Goal: Task Accomplishment & Management: Complete application form

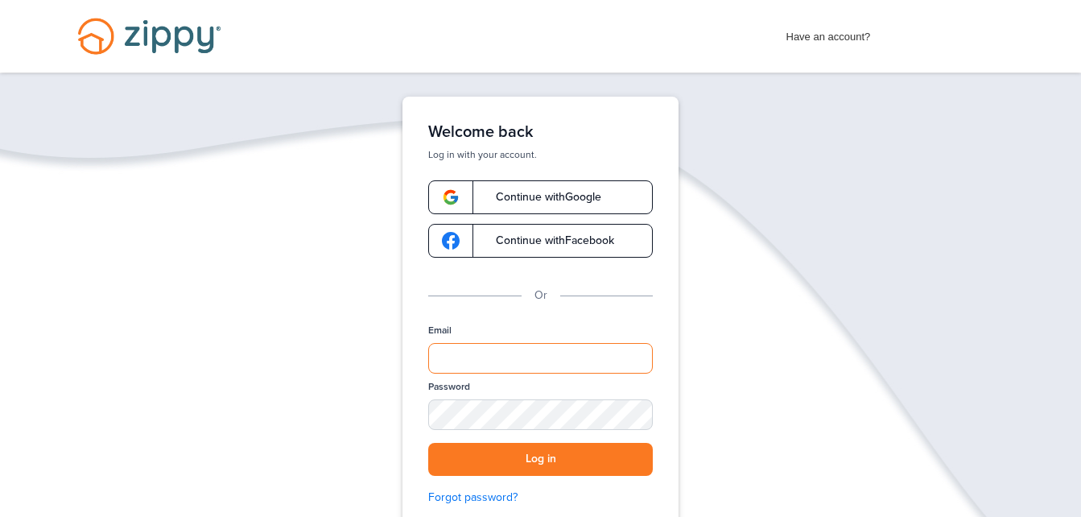
click at [492, 359] on input "Email" at bounding box center [540, 358] width 225 height 31
type input "**********"
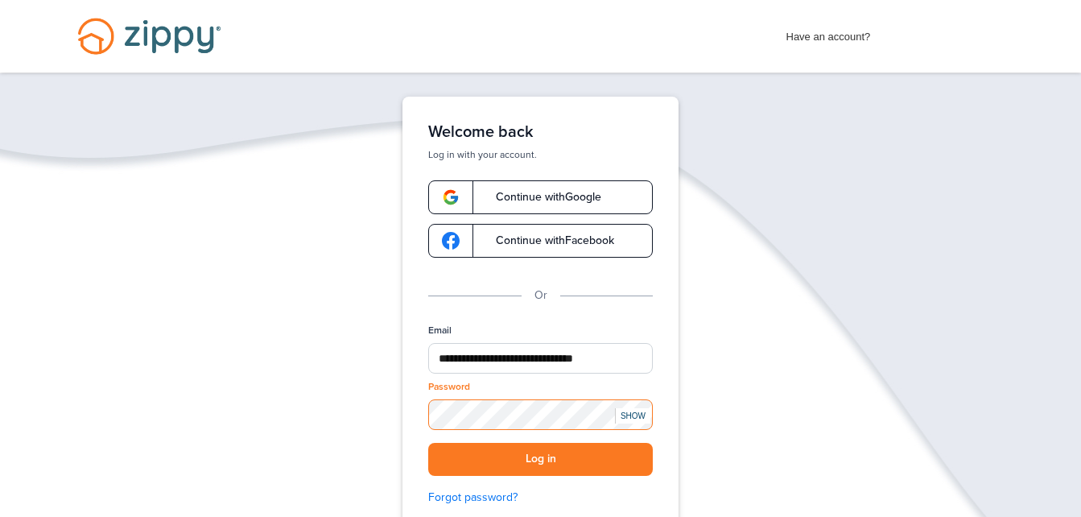
click at [428, 443] on button "Log in" at bounding box center [540, 459] width 225 height 33
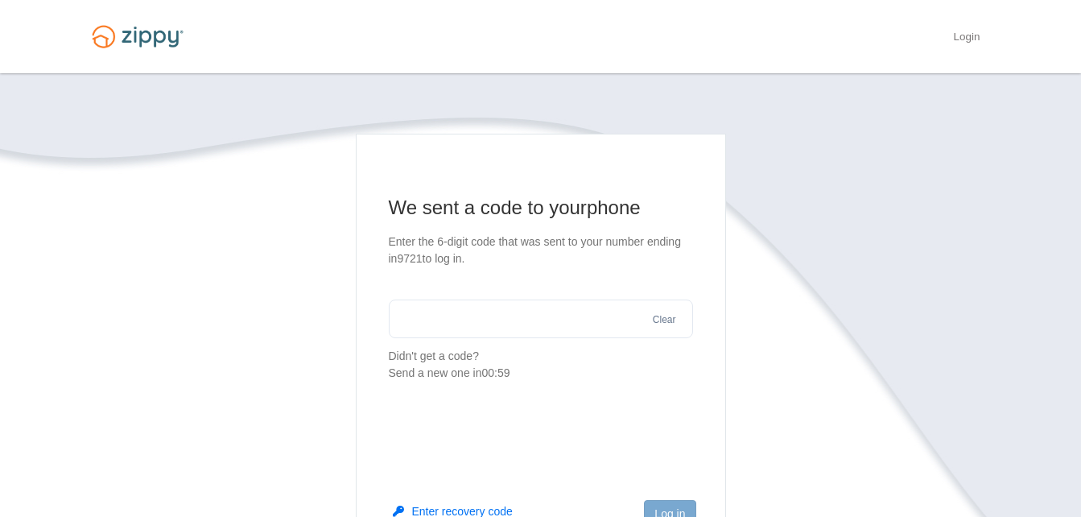
click at [553, 321] on input "text" at bounding box center [541, 318] width 304 height 39
click at [565, 317] on input "text" at bounding box center [541, 318] width 304 height 39
type input "******"
click at [678, 505] on button "Log in" at bounding box center [669, 513] width 51 height 27
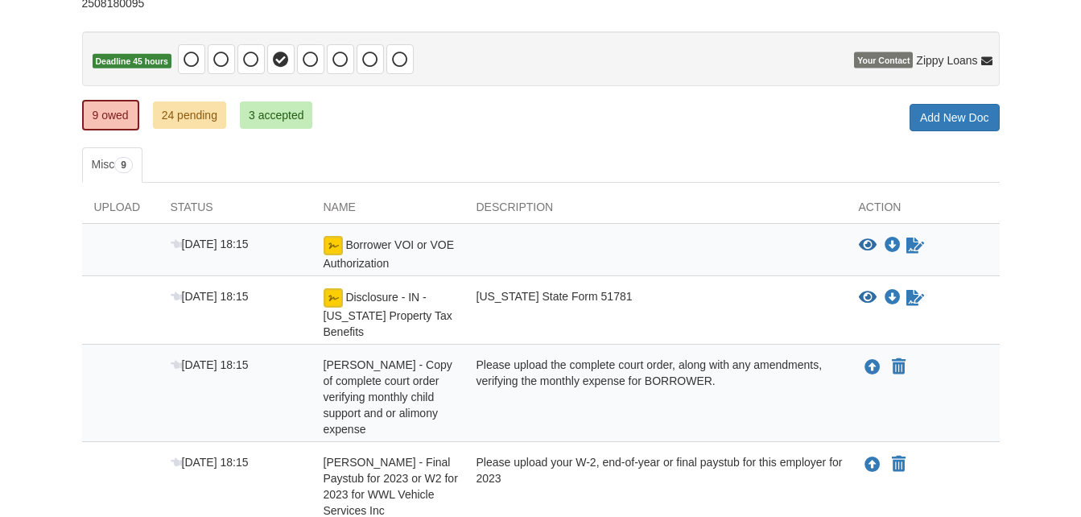
scroll to position [131, 0]
click at [909, 248] on icon "Sign Form" at bounding box center [915, 245] width 18 height 16
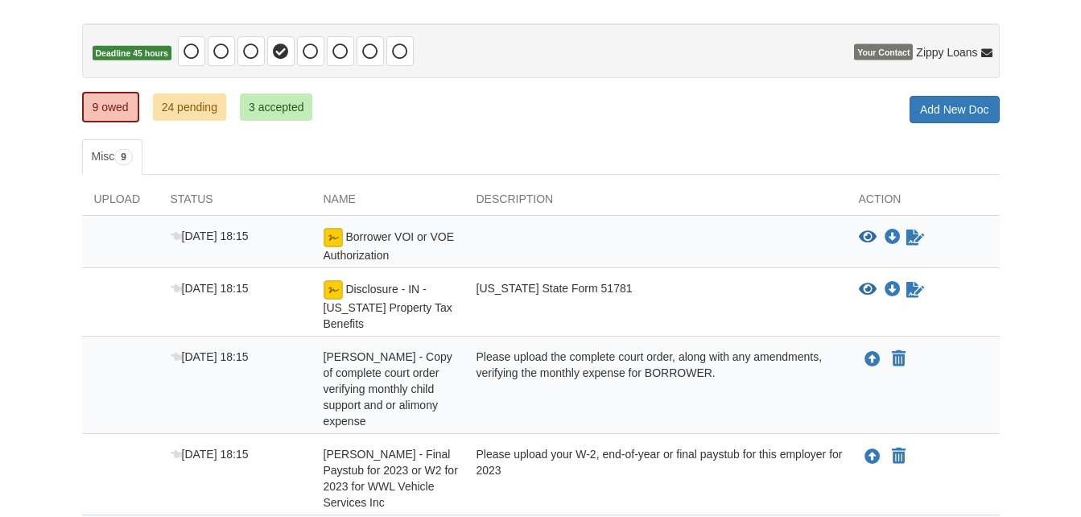
scroll to position [139, 0]
click at [912, 291] on icon "Sign Form" at bounding box center [915, 290] width 18 height 16
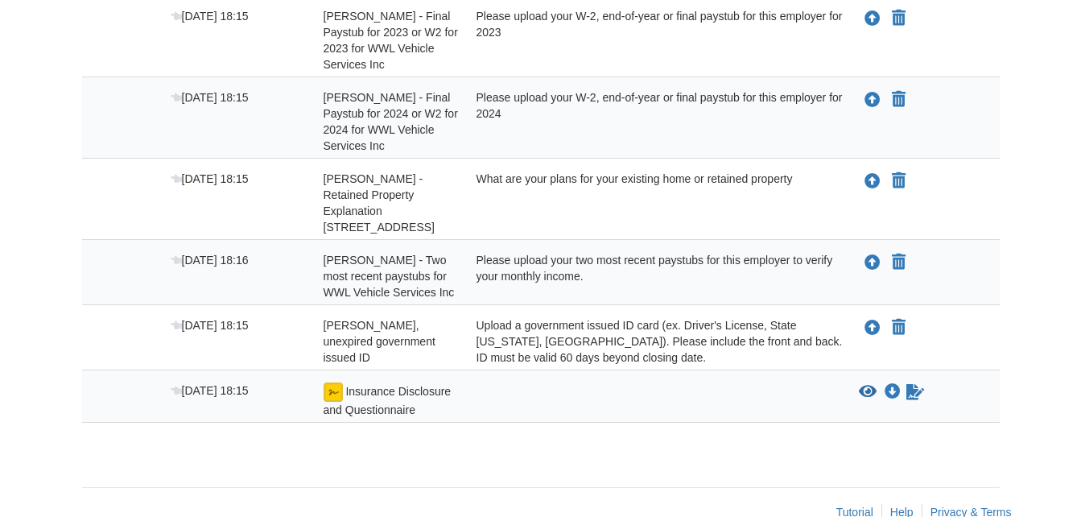
scroll to position [579, 0]
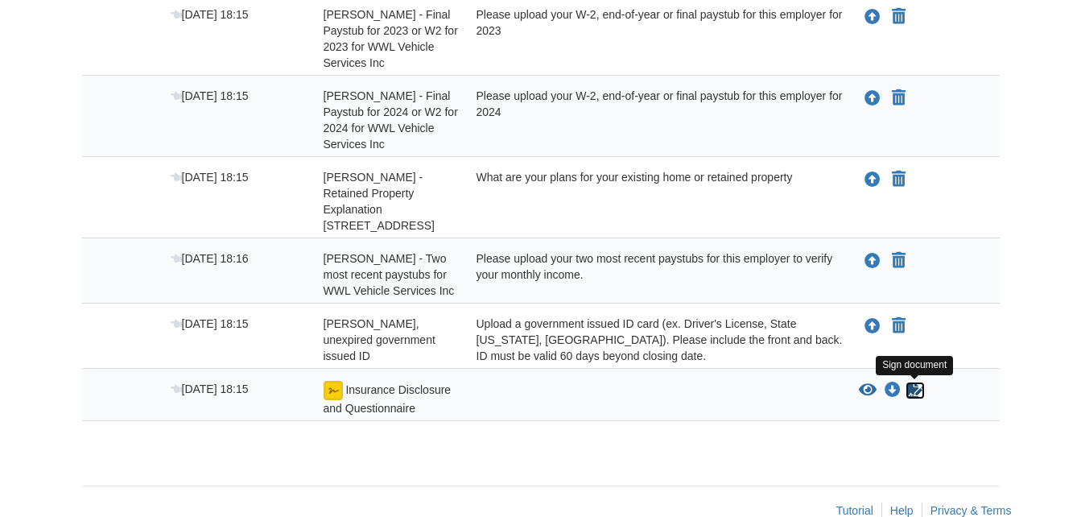
click at [922, 389] on icon "Sign Form" at bounding box center [915, 390] width 18 height 16
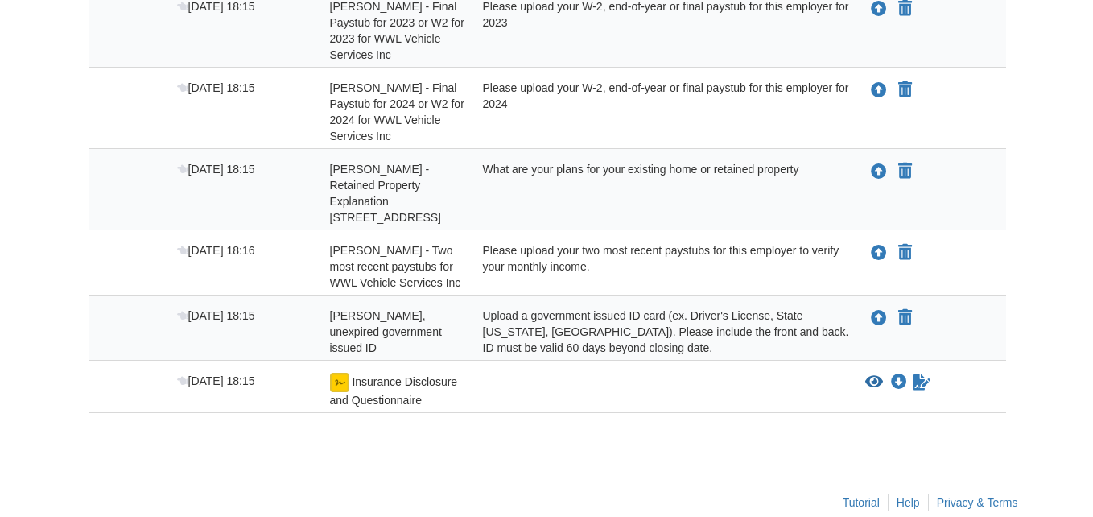
scroll to position [519, 0]
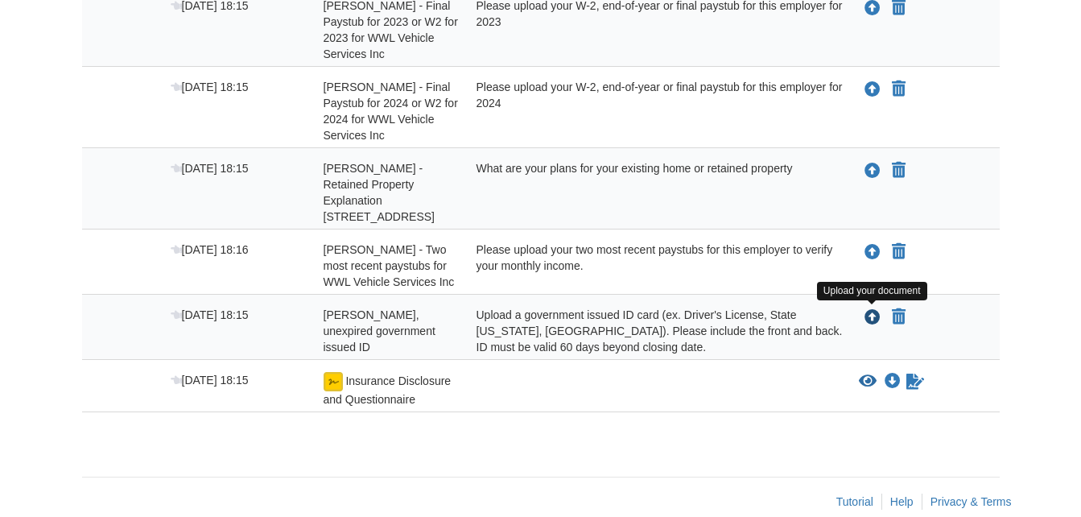
click at [867, 310] on icon "Upload Ernesto Munoz - Valid, unexpired government issued ID" at bounding box center [872, 318] width 16 height 16
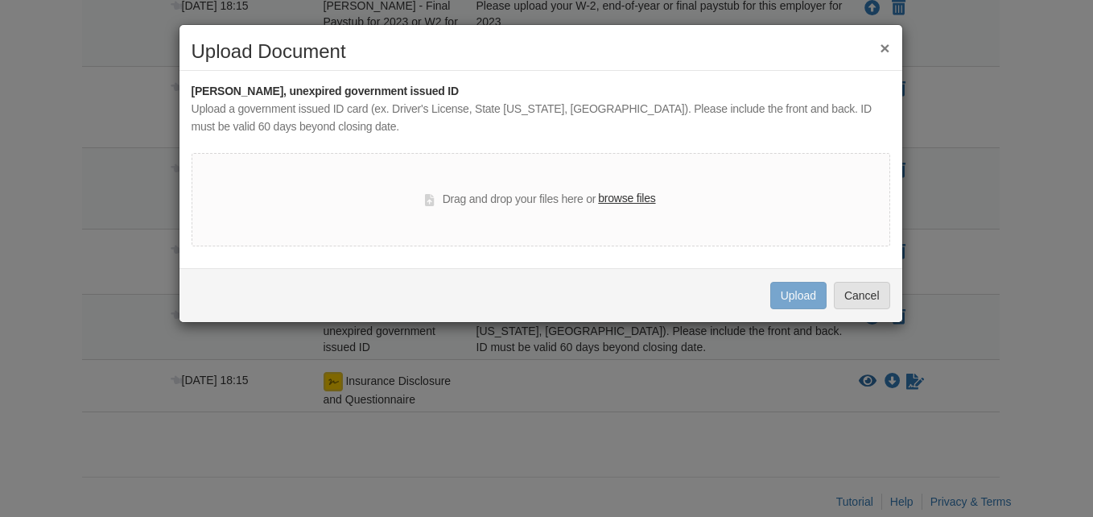
click at [633, 201] on label "browse files" at bounding box center [626, 199] width 57 height 18
click at [0, 0] on input "browse files" at bounding box center [0, 0] width 0 height 0
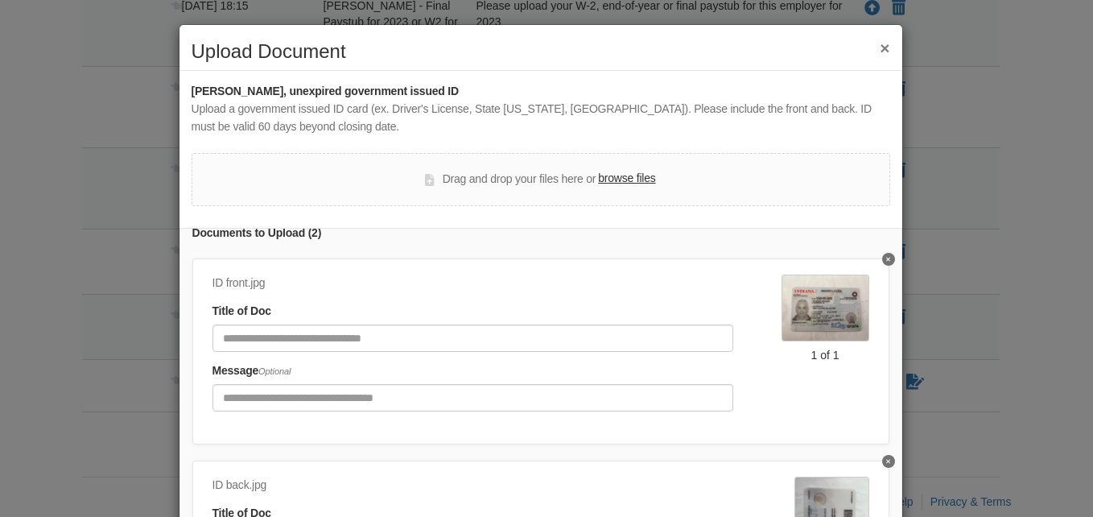
scroll to position [89, 0]
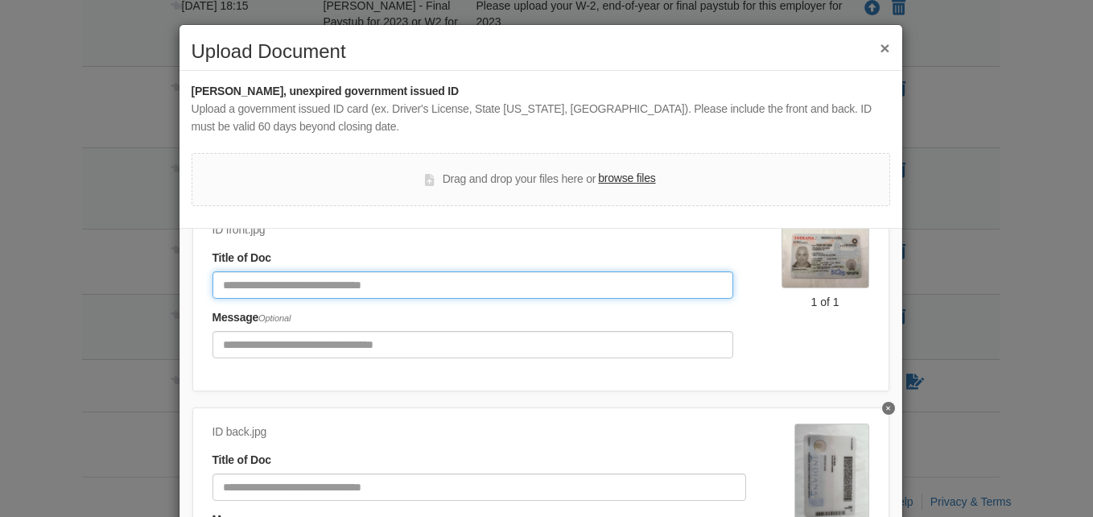
click at [428, 273] on input "Document Title" at bounding box center [472, 284] width 521 height 27
type input "*"
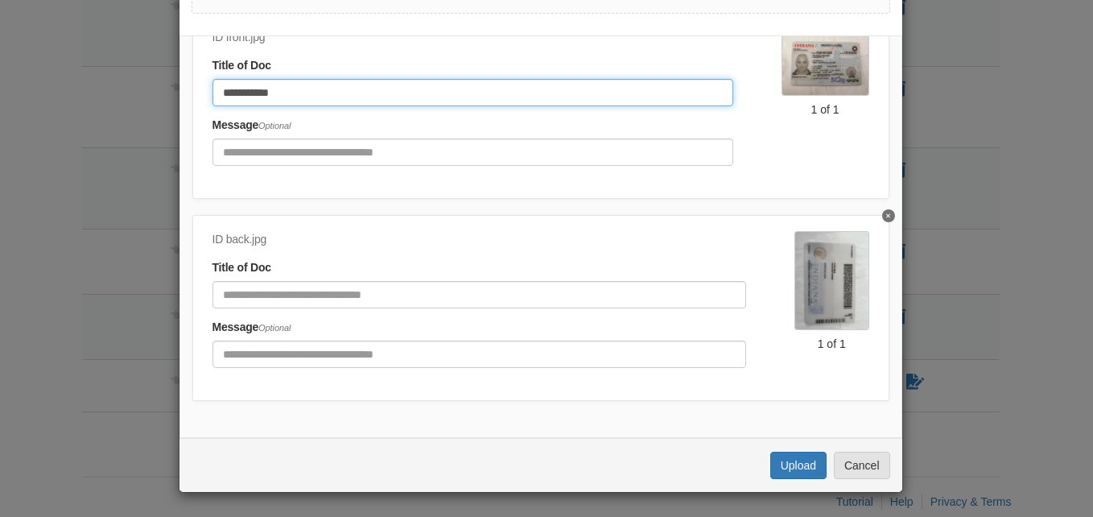
type input "**********"
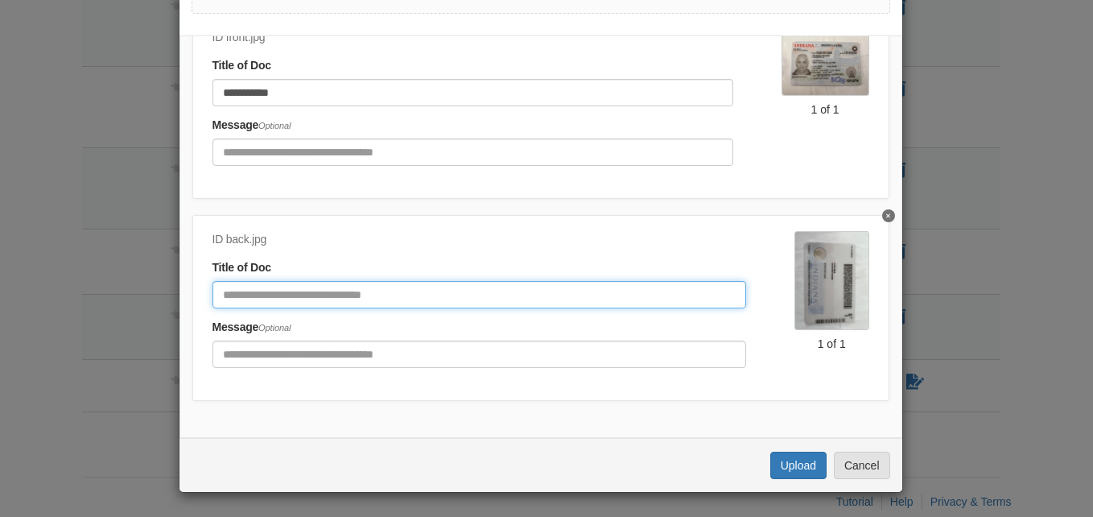
click at [403, 281] on input "Document Title" at bounding box center [478, 294] width 533 height 27
type input "**********"
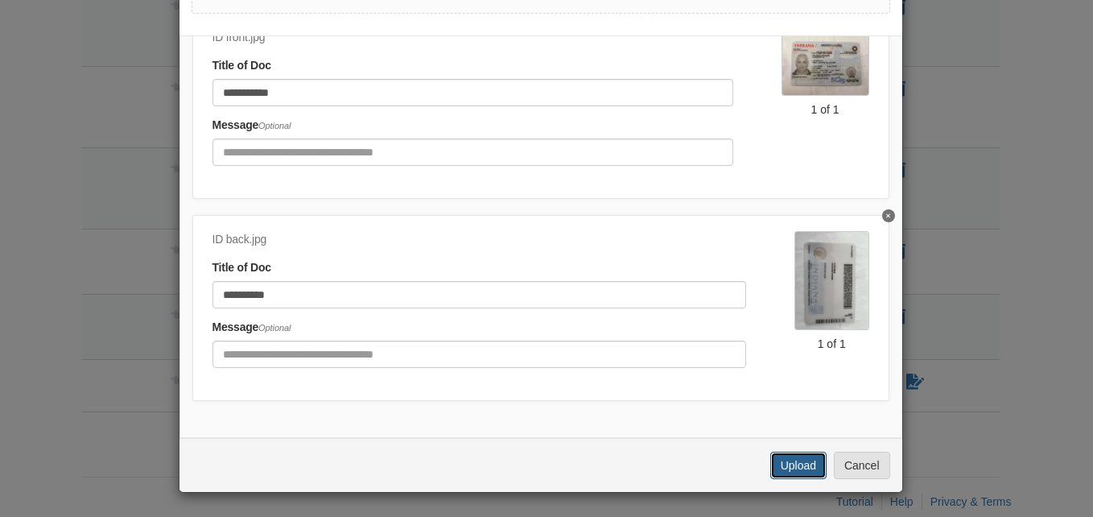
click at [774, 465] on button "Upload" at bounding box center [798, 464] width 56 height 27
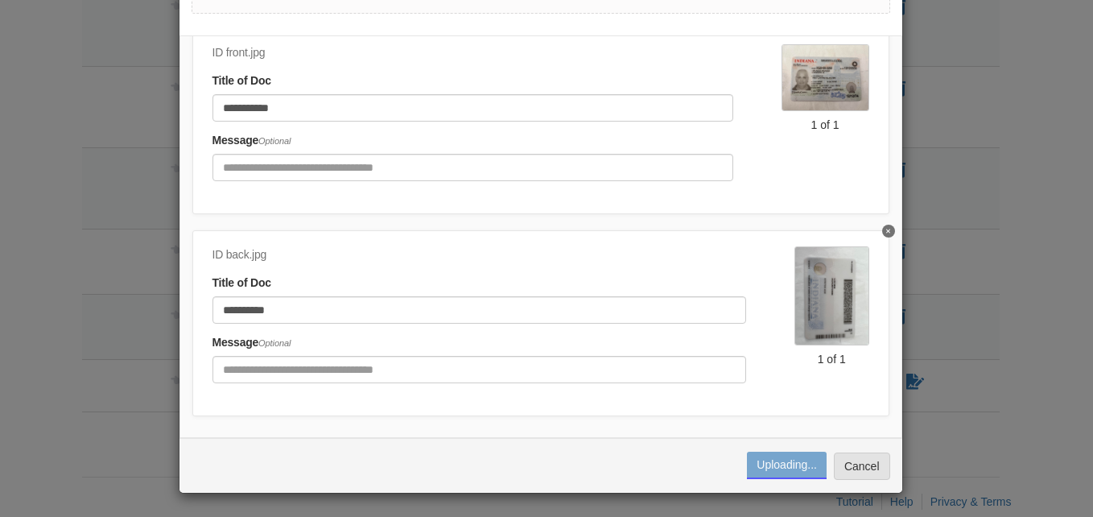
scroll to position [89, 0]
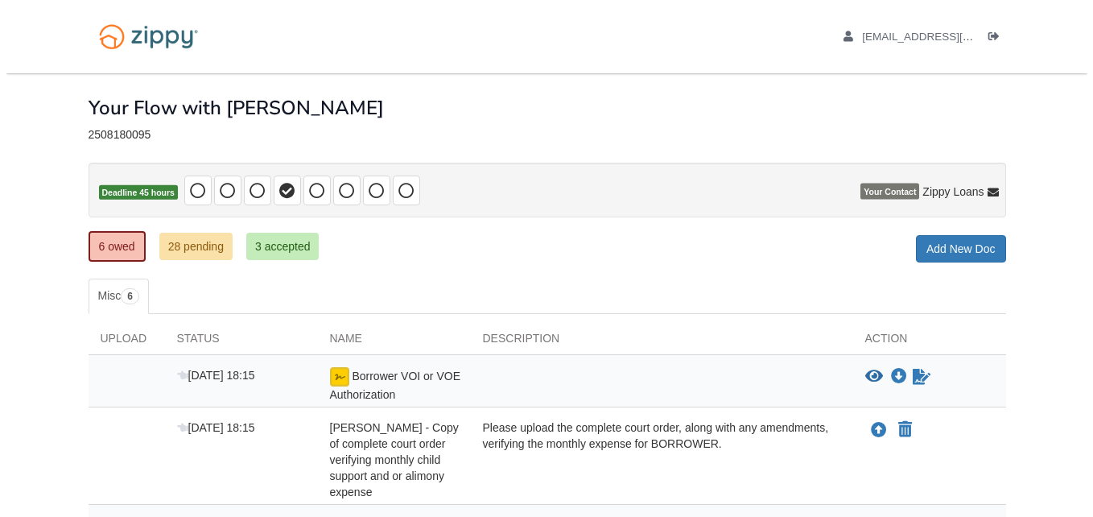
scroll to position [426, 0]
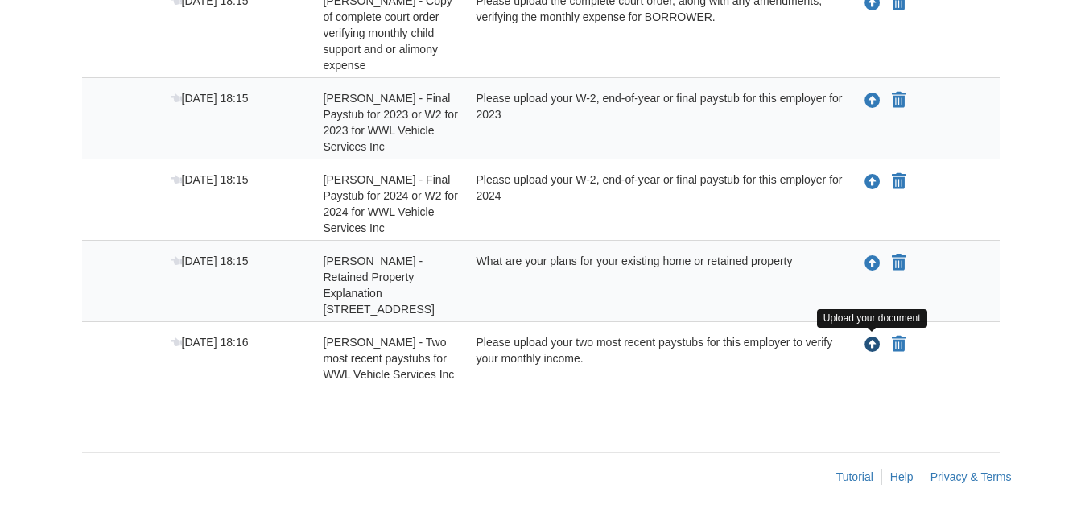
click at [871, 344] on icon "Upload Ernesto Munoz - Two most recent paystubs for WWL Vehicle Services Inc" at bounding box center [872, 345] width 16 height 16
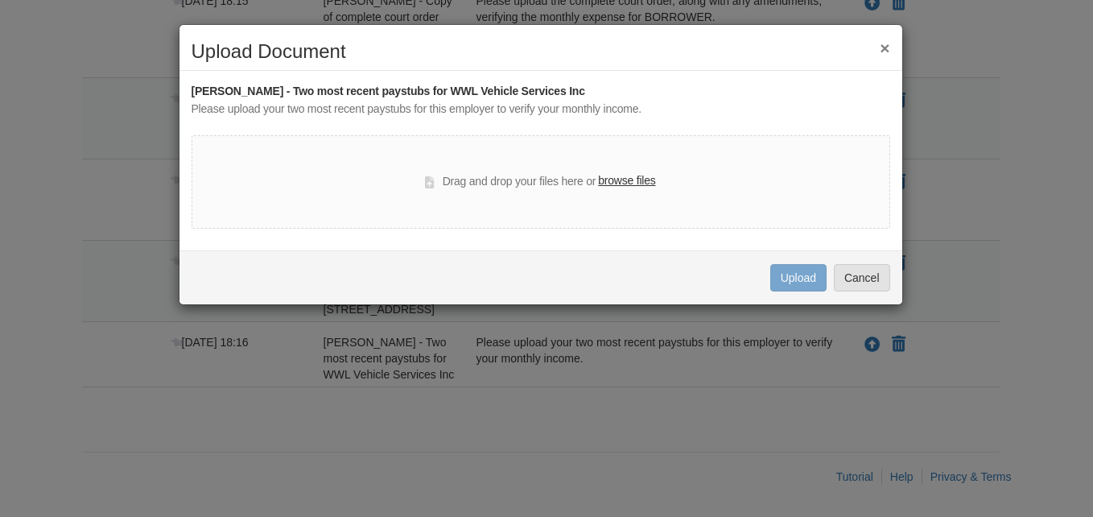
click at [634, 186] on label "browse files" at bounding box center [626, 181] width 57 height 18
click at [0, 0] on input "browse files" at bounding box center [0, 0] width 0 height 0
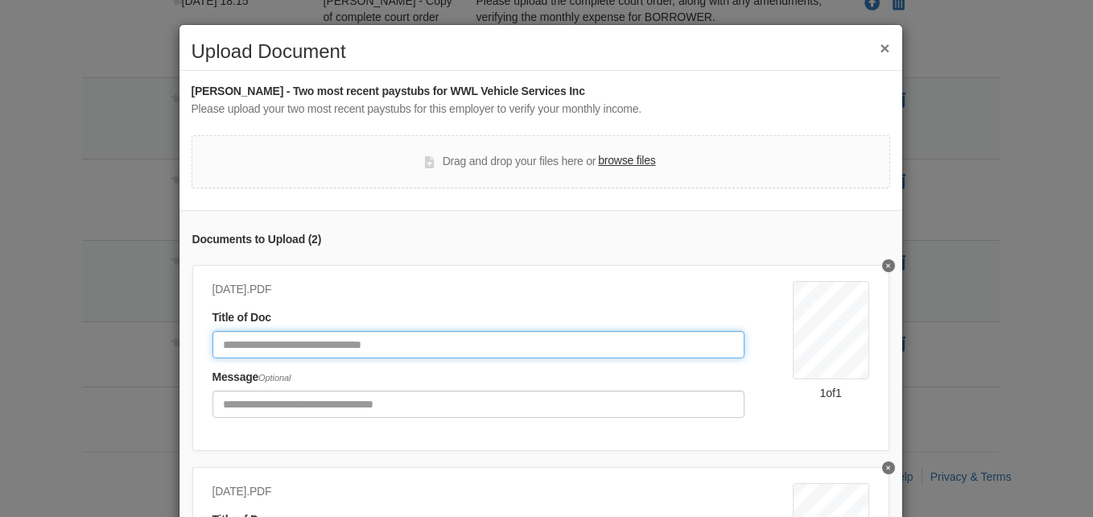
click at [436, 340] on input "Document Title" at bounding box center [478, 344] width 532 height 27
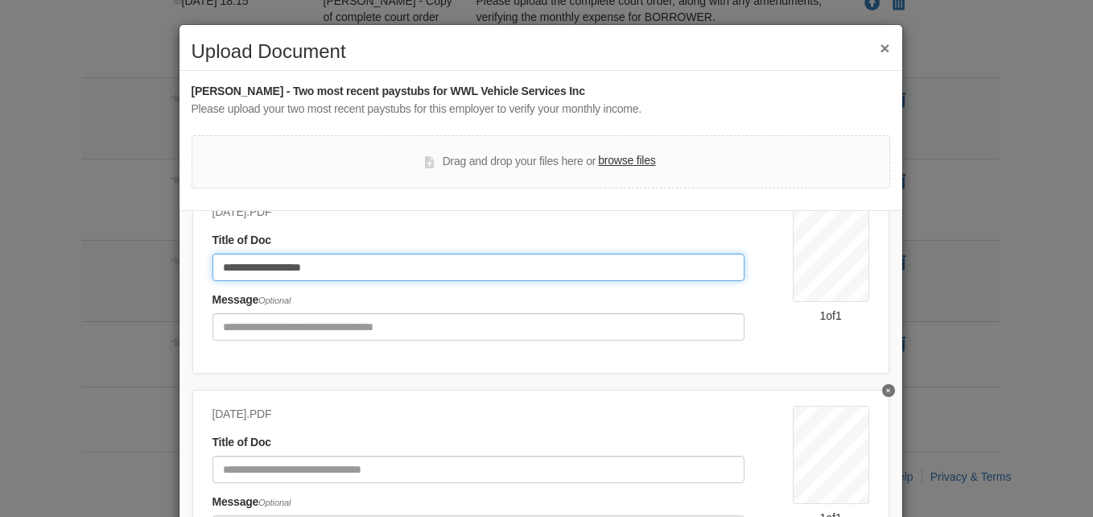
type input "**********"
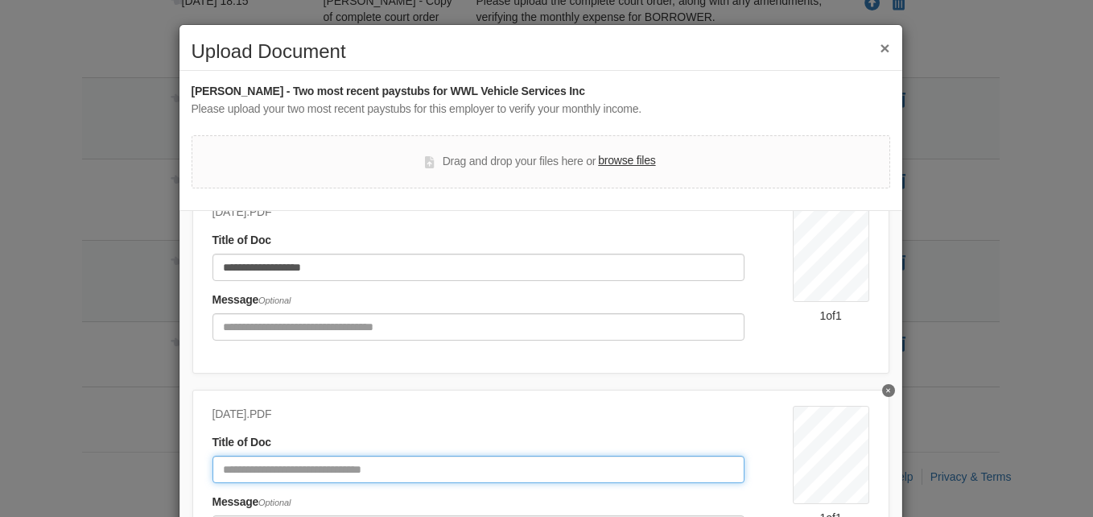
click at [338, 455] on input "Document Title" at bounding box center [478, 468] width 532 height 27
type input "*"
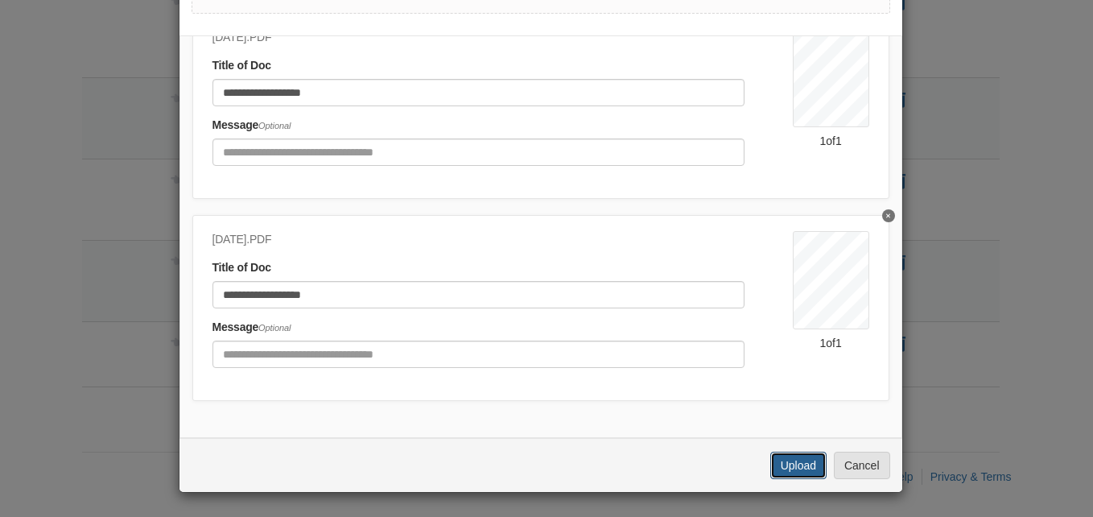
click at [802, 476] on button "Upload" at bounding box center [798, 464] width 56 height 27
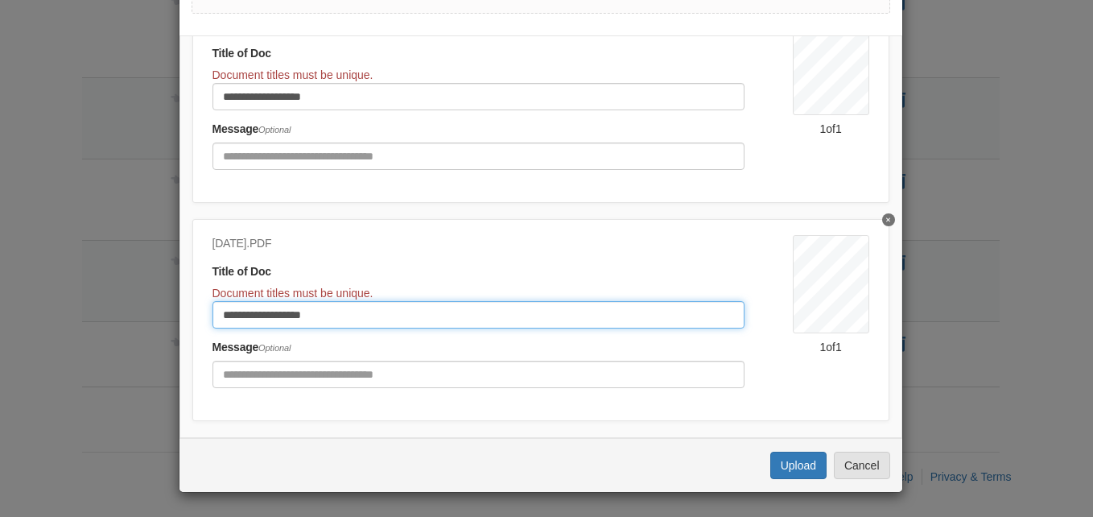
click at [480, 322] on input "**********" at bounding box center [478, 314] width 532 height 27
type input "**********"
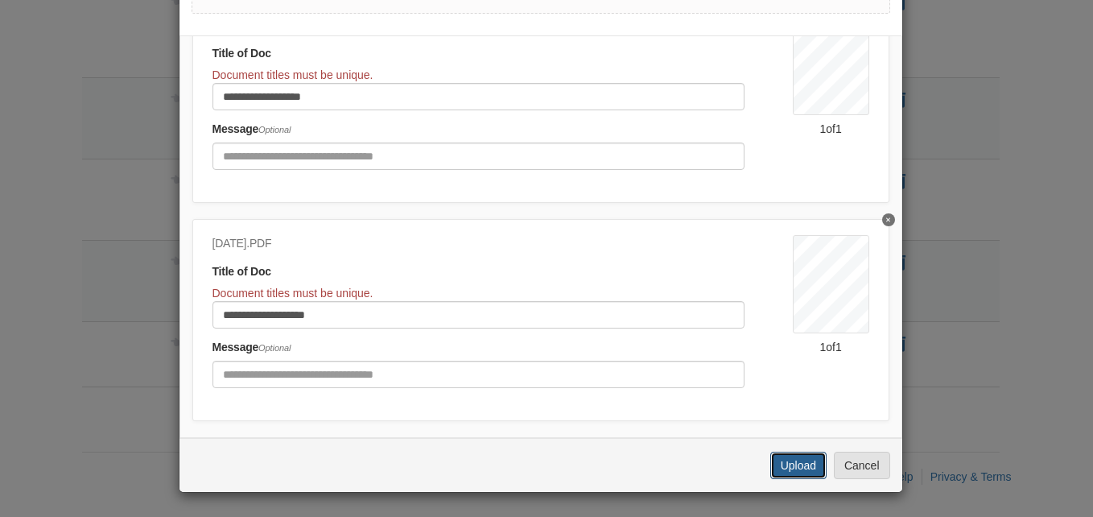
click at [777, 460] on button "Upload" at bounding box center [798, 464] width 56 height 27
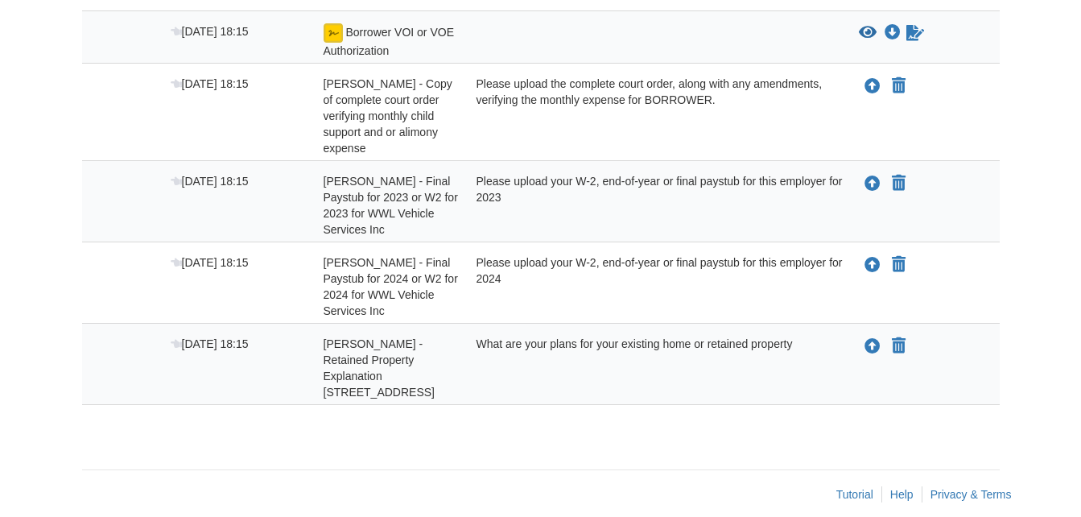
scroll to position [344, 0]
click at [432, 235] on span "[PERSON_NAME] - Retained Property Explanation [STREET_ADDRESS]" at bounding box center [390, 204] width 134 height 61
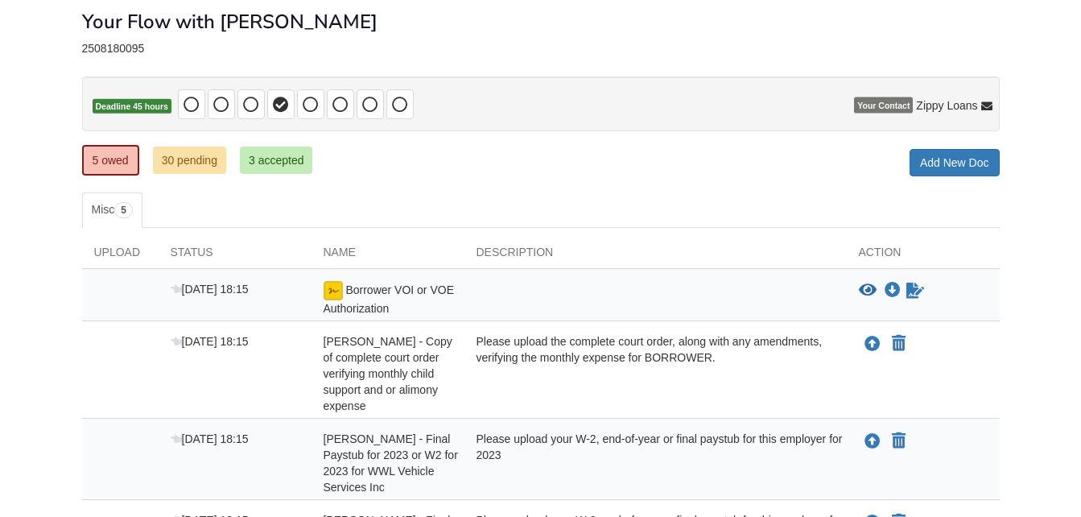
scroll to position [56, 0]
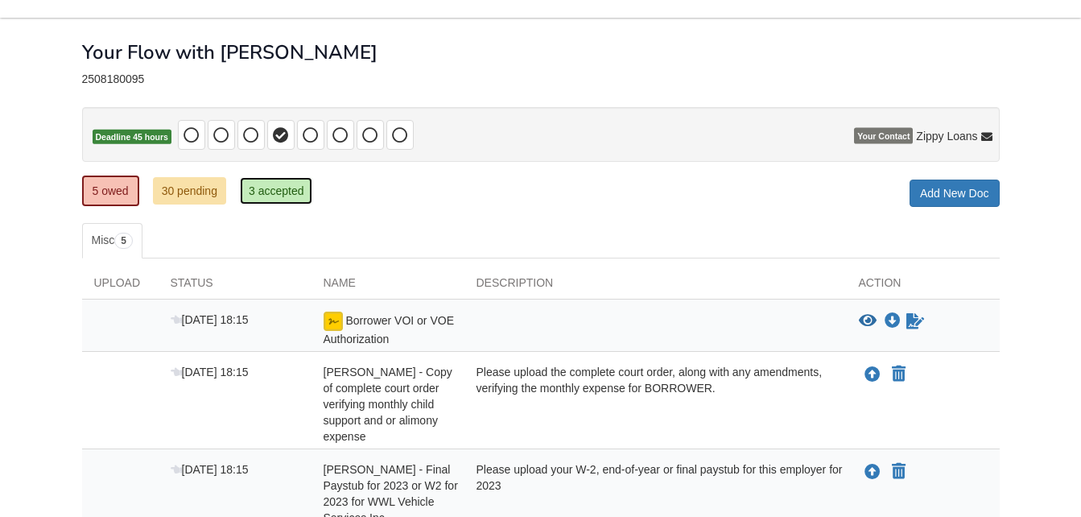
click at [263, 190] on link "3 accepted" at bounding box center [276, 190] width 73 height 27
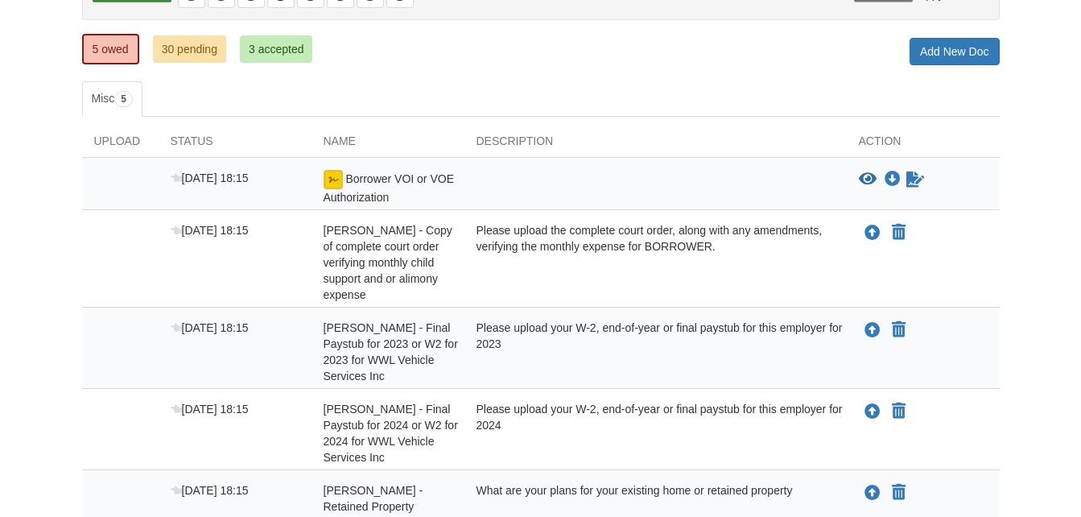
scroll to position [198, 0]
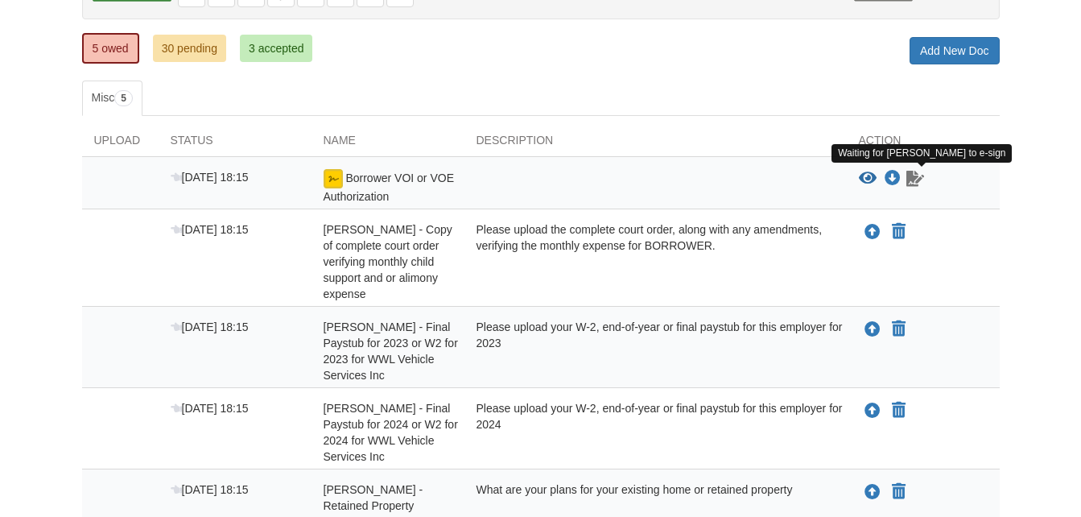
click at [919, 179] on icon "Waiting for your co-borrower to e-sign" at bounding box center [915, 179] width 18 height 16
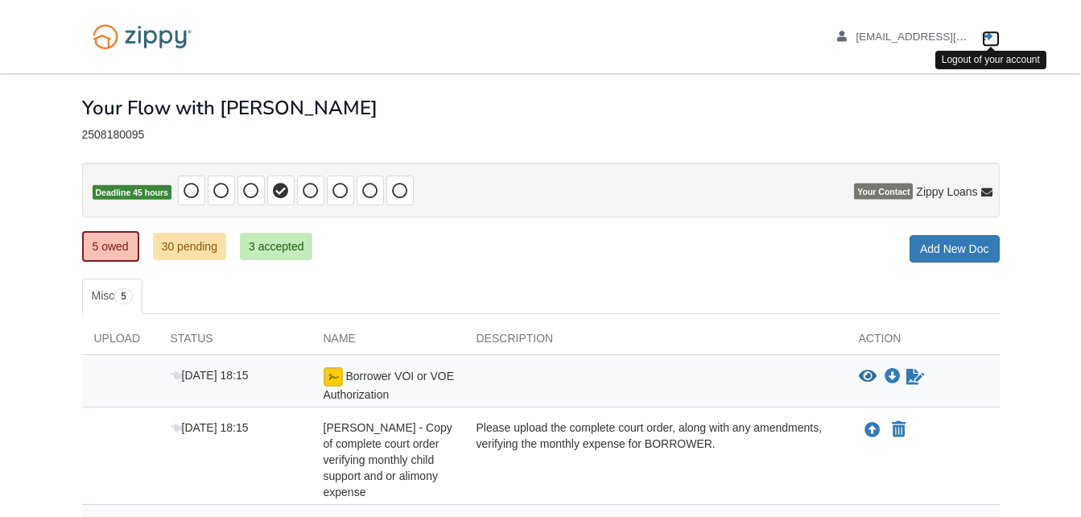
click at [986, 34] on icon "Log out" at bounding box center [987, 36] width 11 height 11
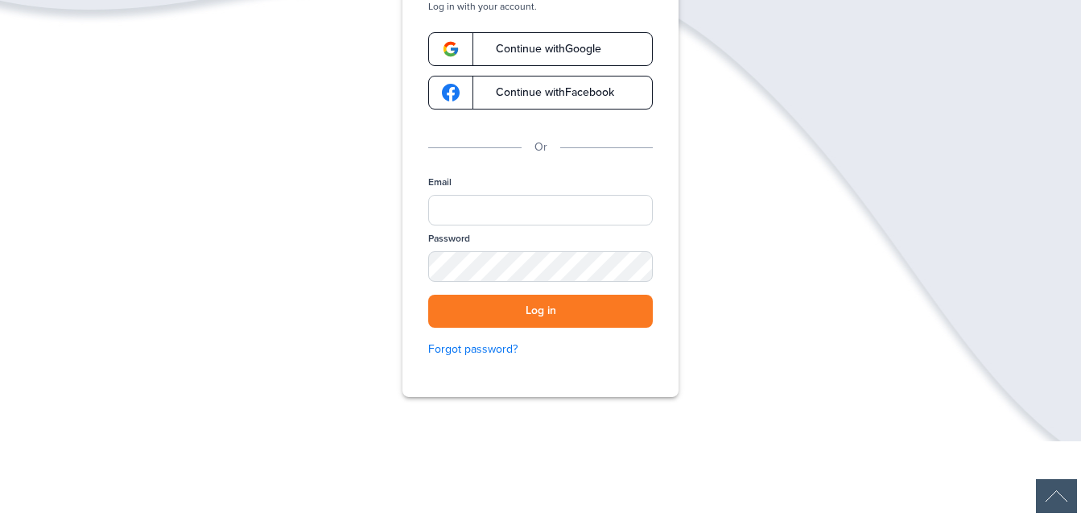
scroll to position [140, 0]
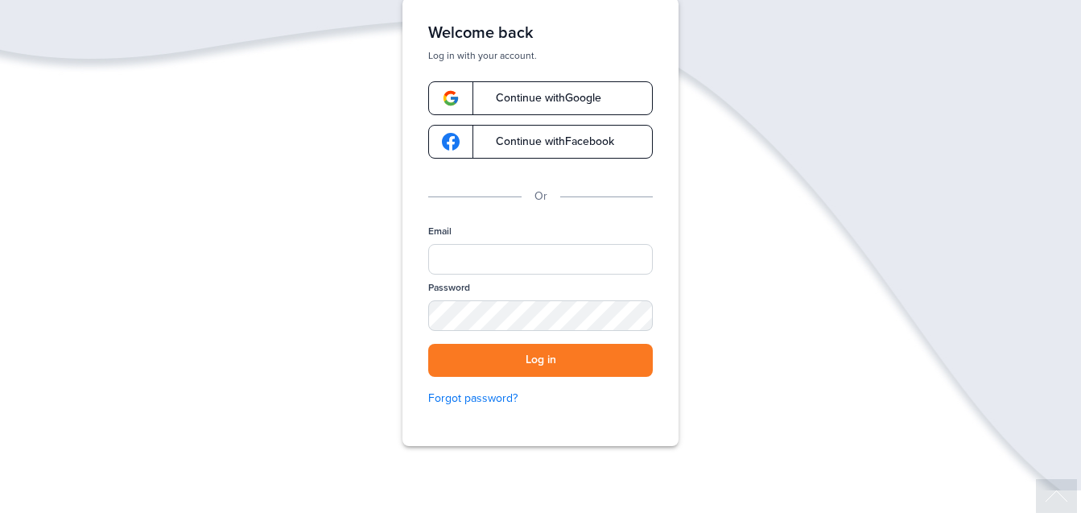
scroll to position [101, 0]
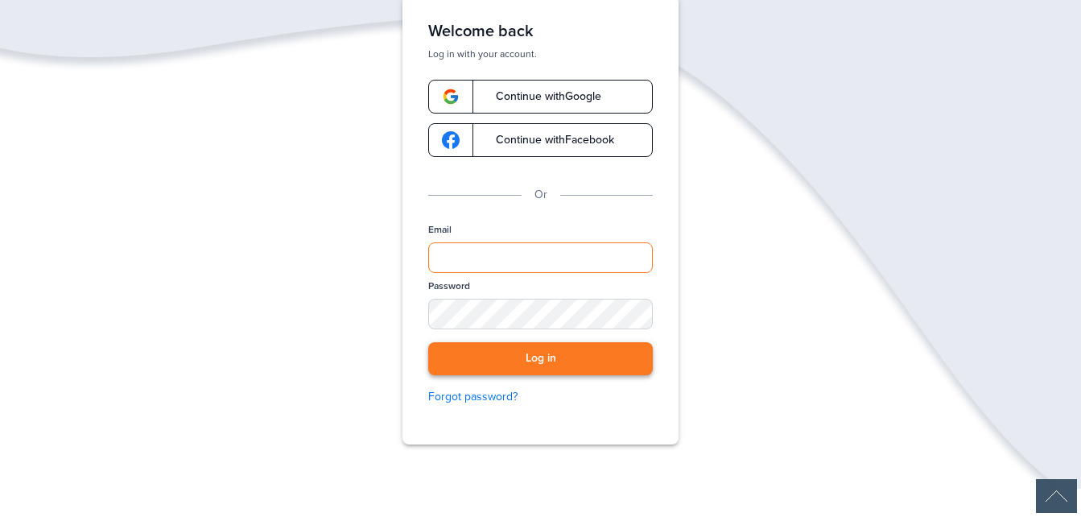
type input "**********"
click at [561, 351] on button "Log in" at bounding box center [540, 358] width 225 height 33
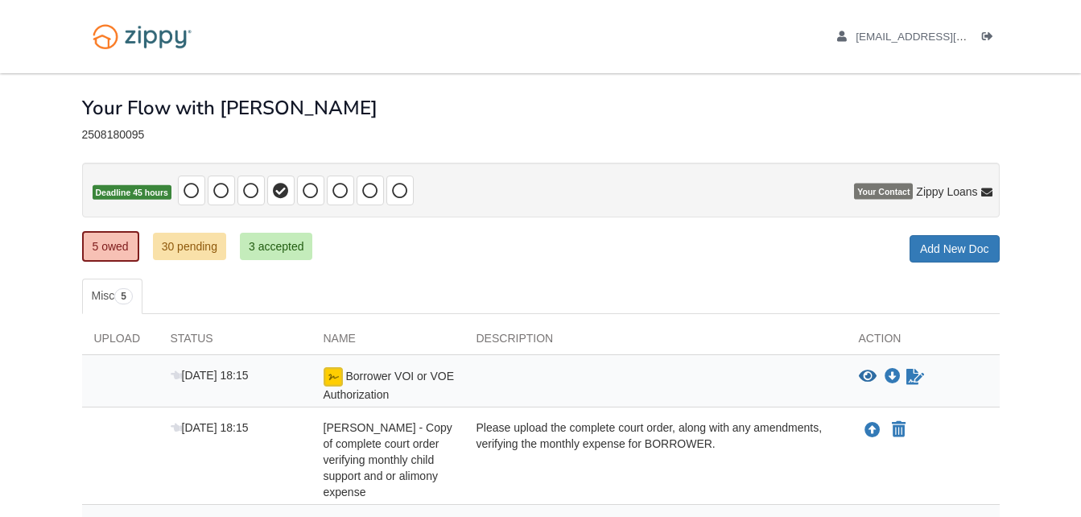
click at [978, 47] on div "eolivares@blueleafresidential.com Logout" at bounding box center [900, 36] width 200 height 73
click at [984, 41] on icon "Log out" at bounding box center [987, 36] width 11 height 11
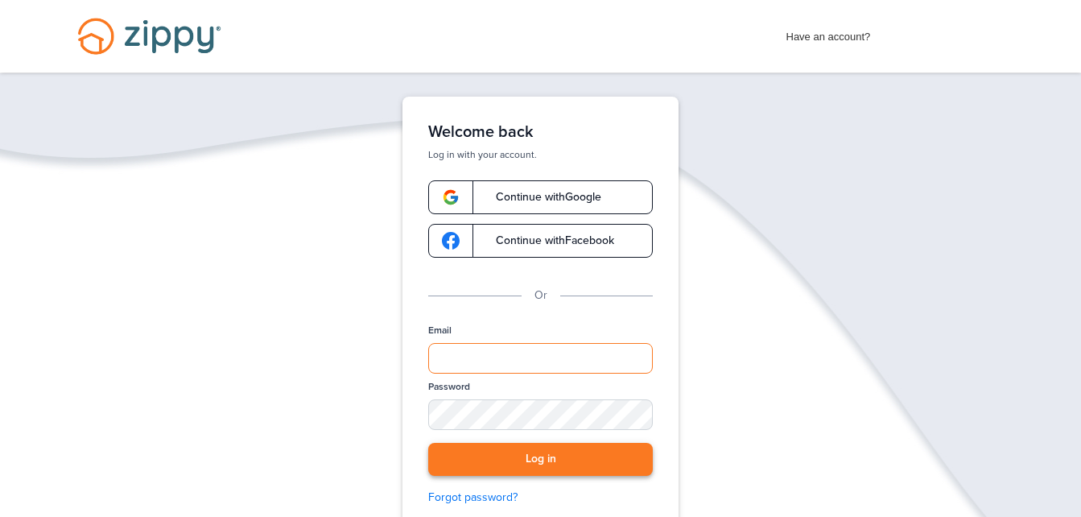
type input "**********"
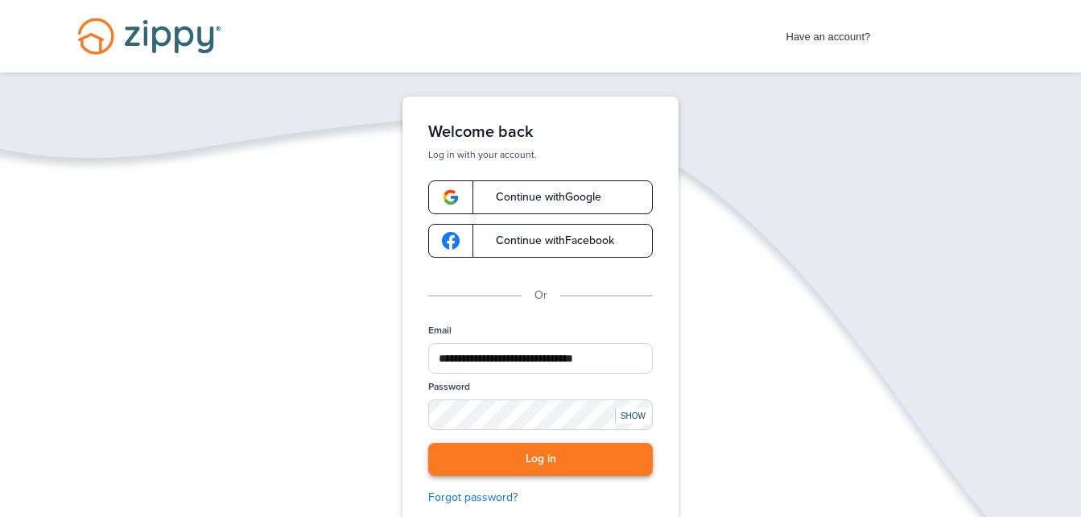
click at [542, 453] on button "Log in" at bounding box center [540, 459] width 225 height 33
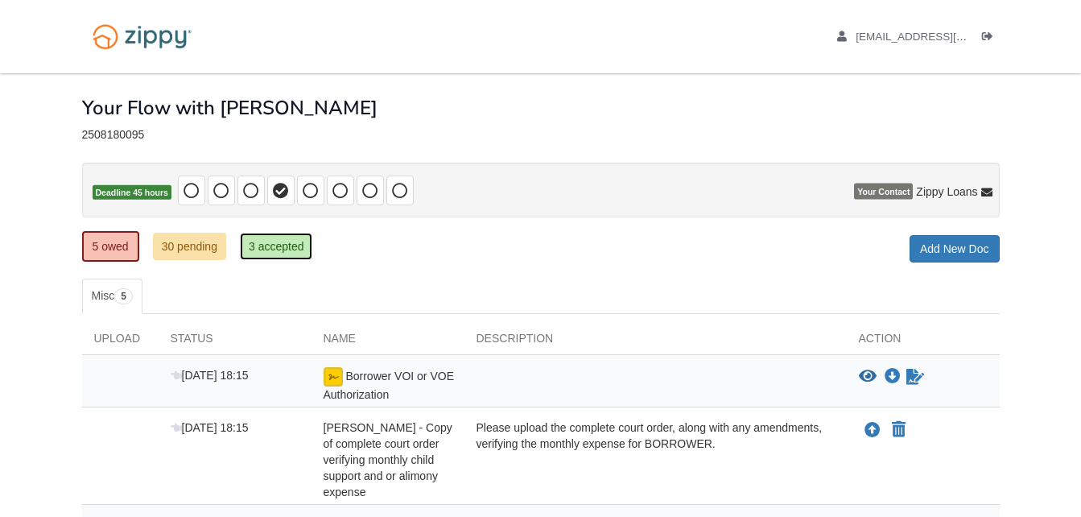
click at [300, 245] on link "3 accepted" at bounding box center [276, 246] width 73 height 27
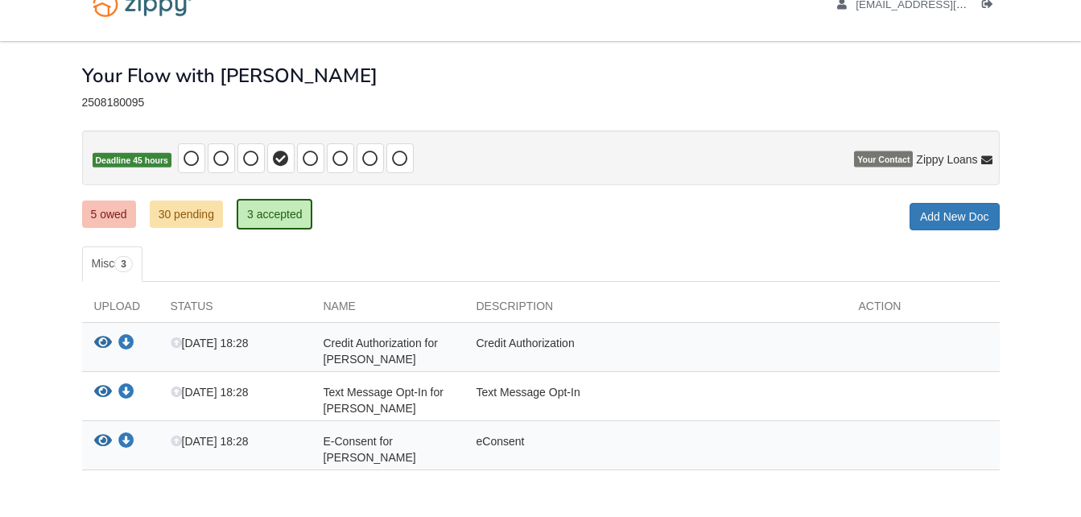
scroll to position [31, 0]
click at [188, 212] on link "30 pending" at bounding box center [186, 214] width 73 height 27
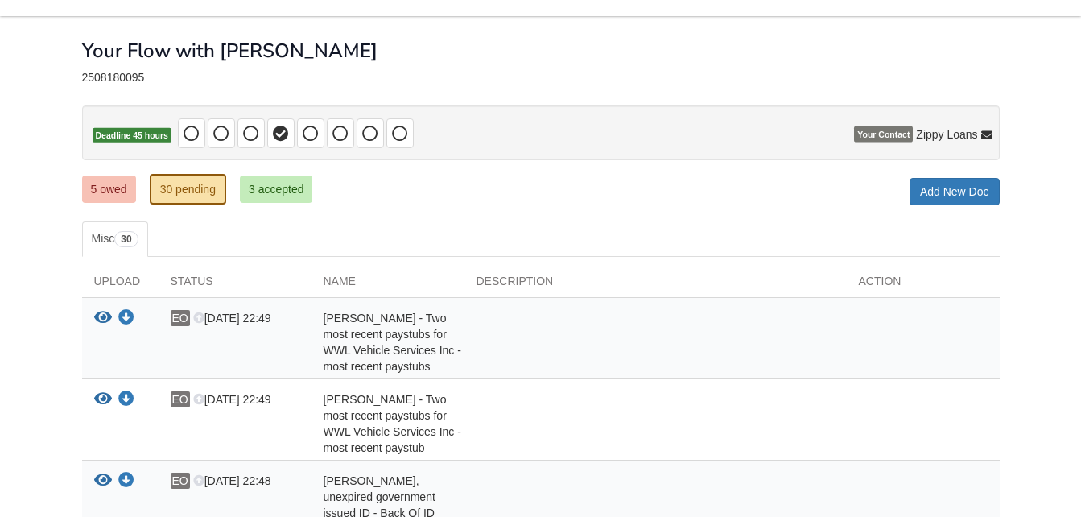
scroll to position [70, 0]
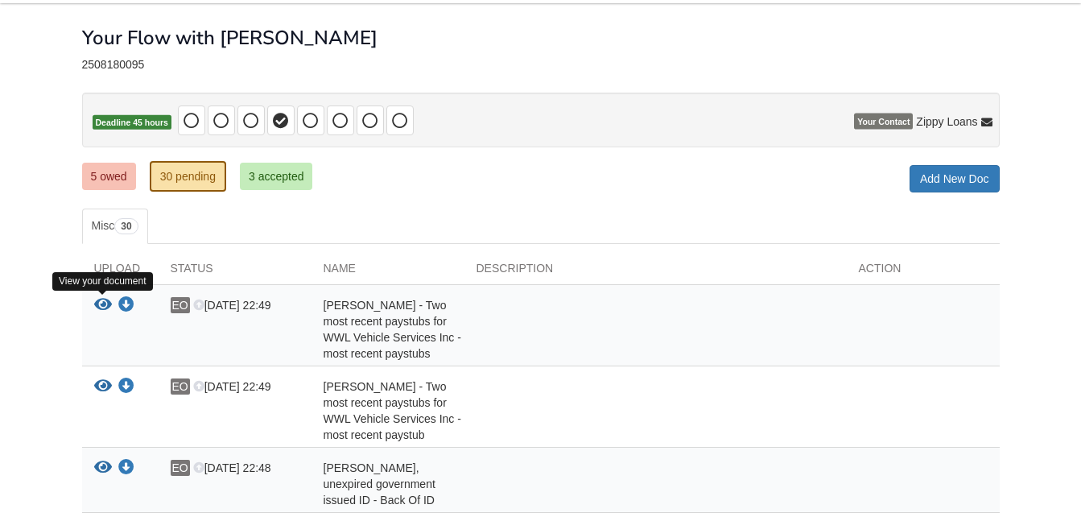
click at [98, 309] on icon "View Ernesto Munoz - Two most recent paystubs for WWL Vehicle Services Inc - mo…" at bounding box center [103, 305] width 18 height 16
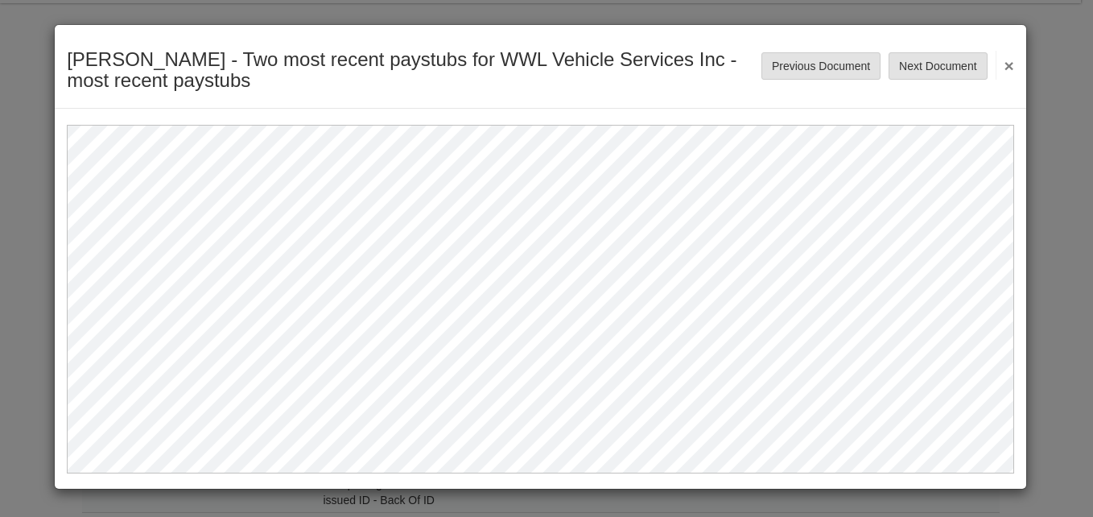
click at [1002, 65] on button "×" at bounding box center [1004, 65] width 19 height 29
